Goal: Task Accomplishment & Management: Manage account settings

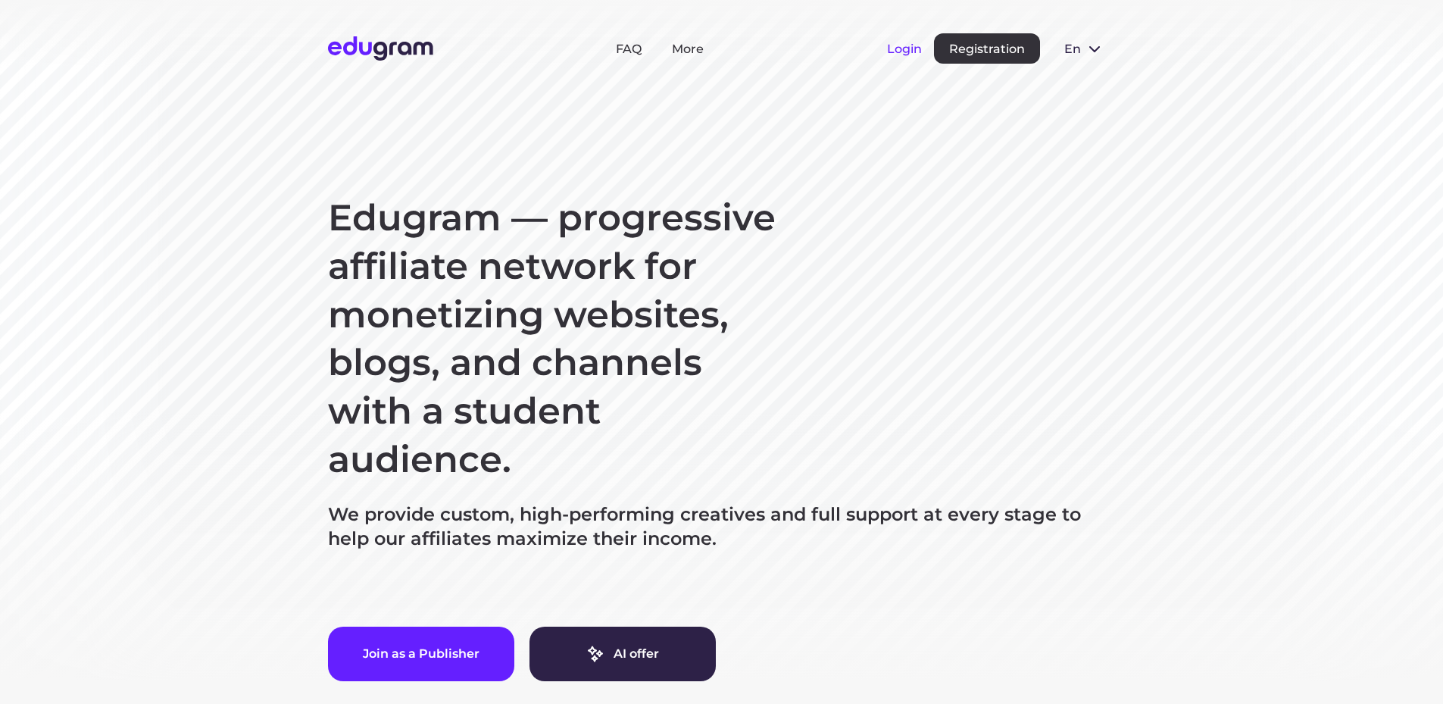
click at [900, 55] on button "Login" at bounding box center [904, 49] width 35 height 14
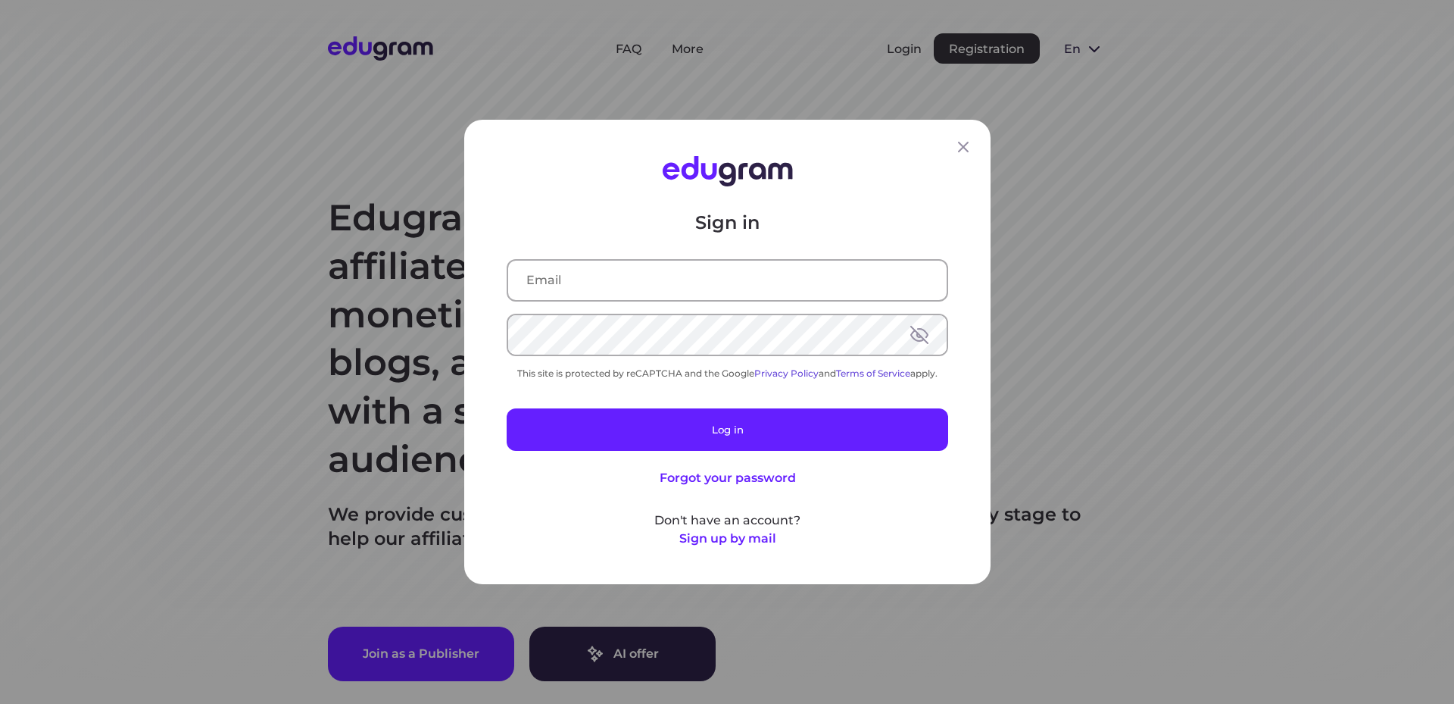
type input "velmoraphilosophy@gmail.com"
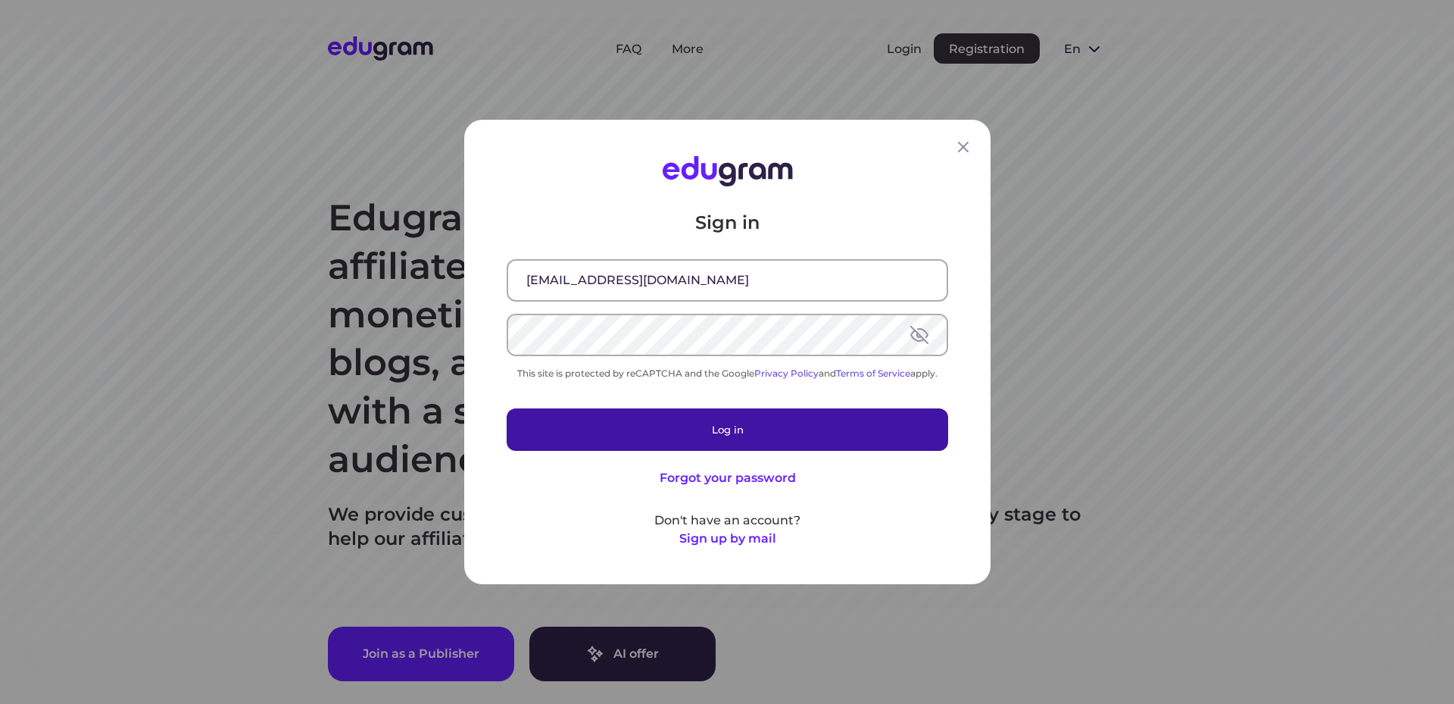
click at [763, 439] on button "Log in" at bounding box center [728, 429] width 442 height 42
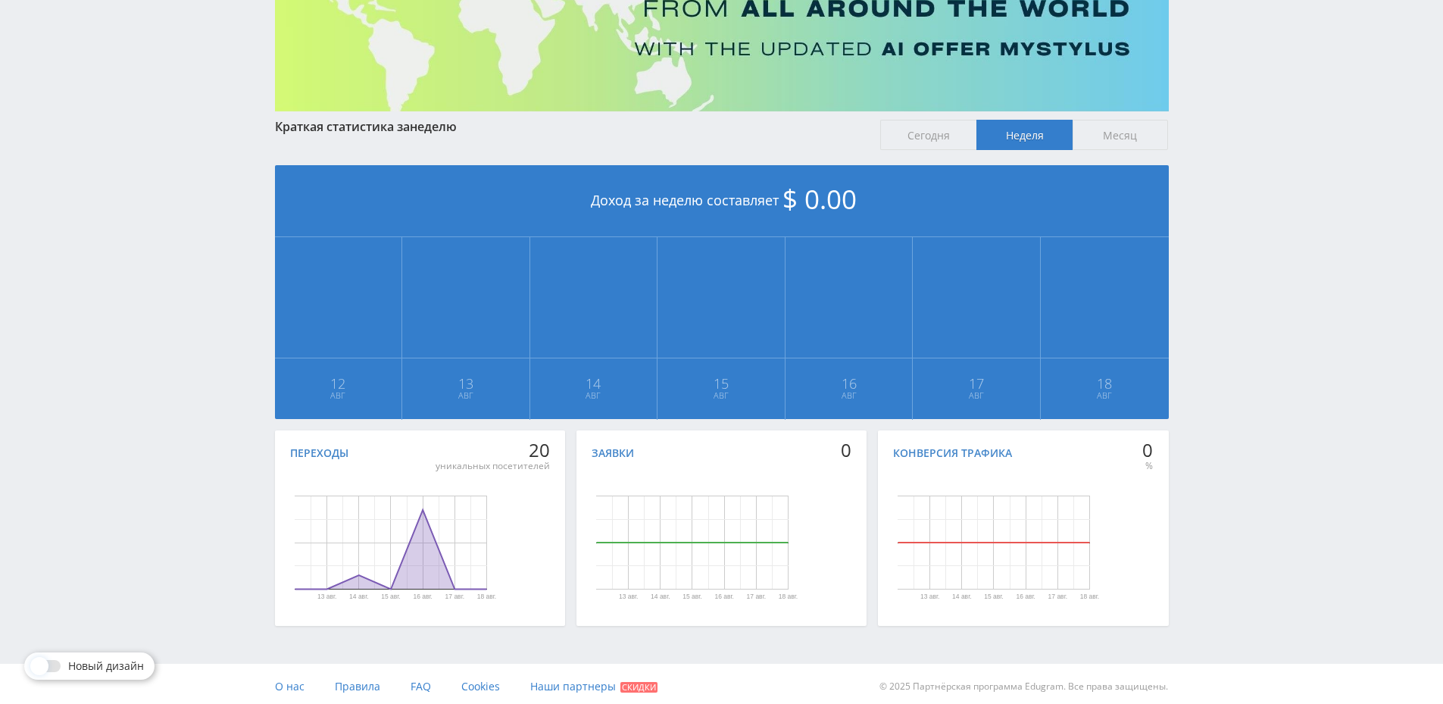
scroll to position [195, 0]
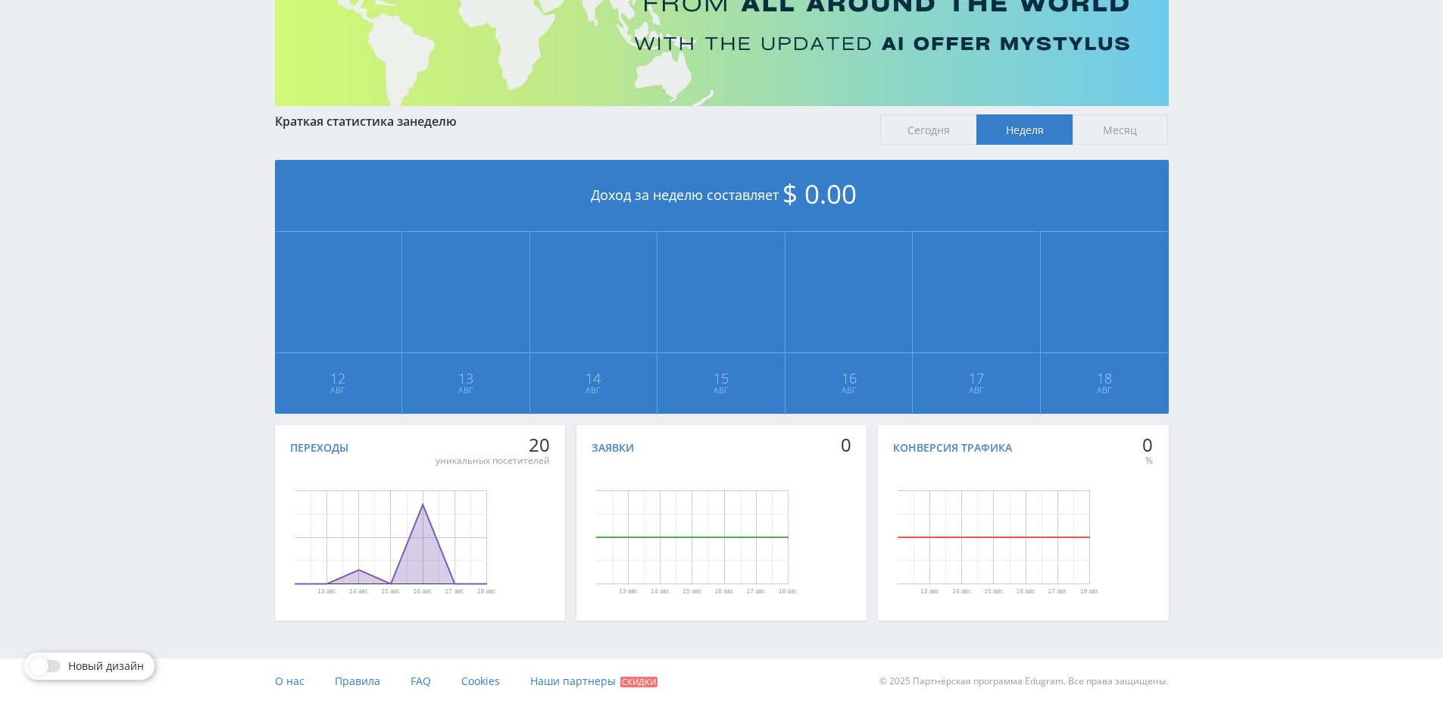
click at [420, 529] on icon "Диаграмма." at bounding box center [391, 544] width 192 height 80
click at [422, 506] on circle "Диаграмма." at bounding box center [423, 504] width 6 height 6
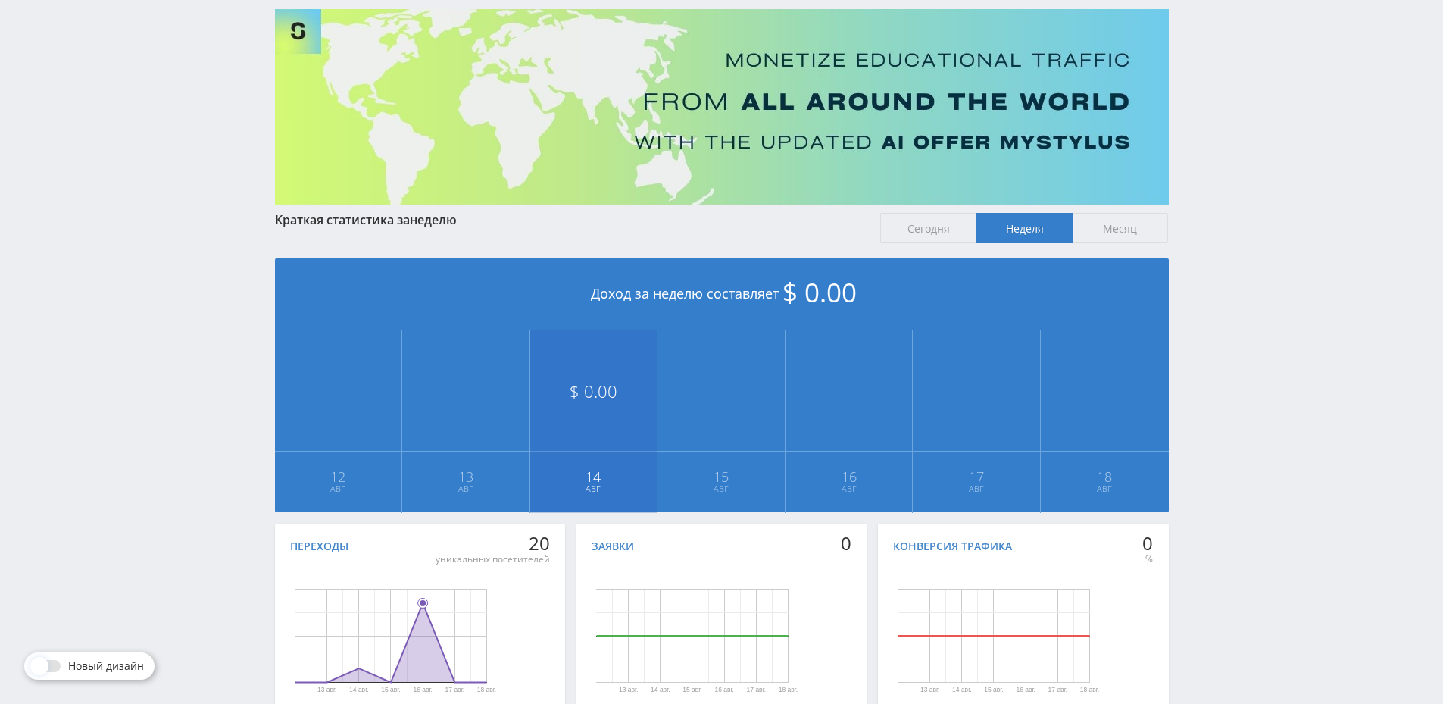
scroll to position [0, 0]
